Goal: Obtain resource: Obtain resource

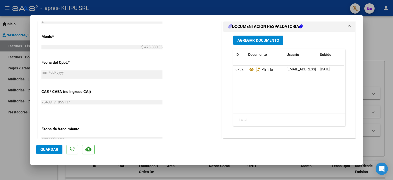
scroll to position [256, 0]
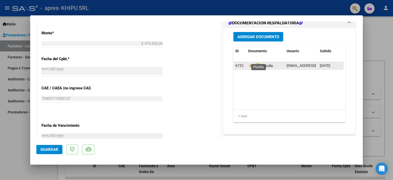
click at [262, 64] on span "Planilla" at bounding box center [260, 66] width 25 height 4
click at [255, 62] on icon "Descargar documento" at bounding box center [258, 66] width 7 height 8
type input "$ 0,00"
